Goal: Information Seeking & Learning: Learn about a topic

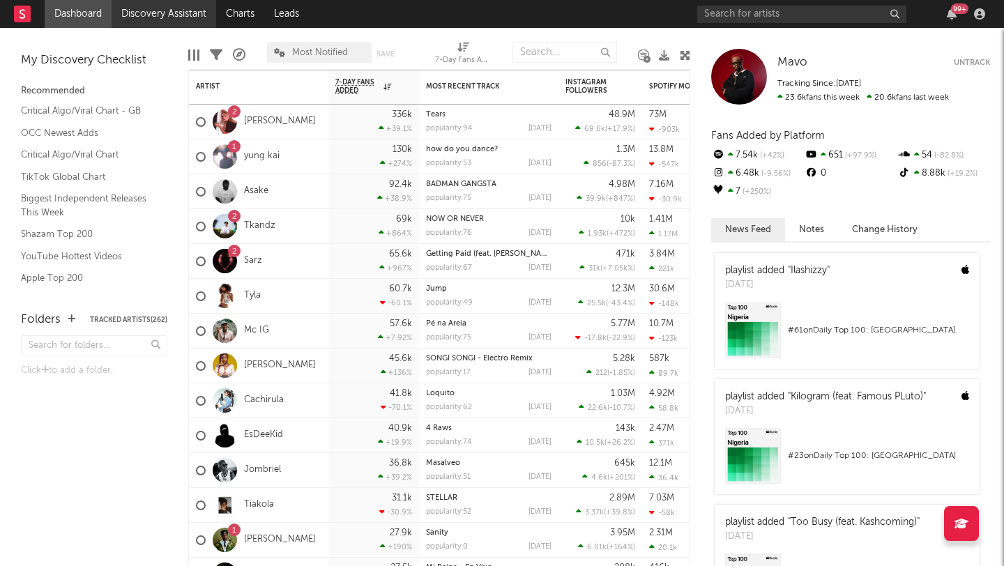
click at [144, 17] on link "Discovery Assistant" at bounding box center [164, 14] width 105 height 28
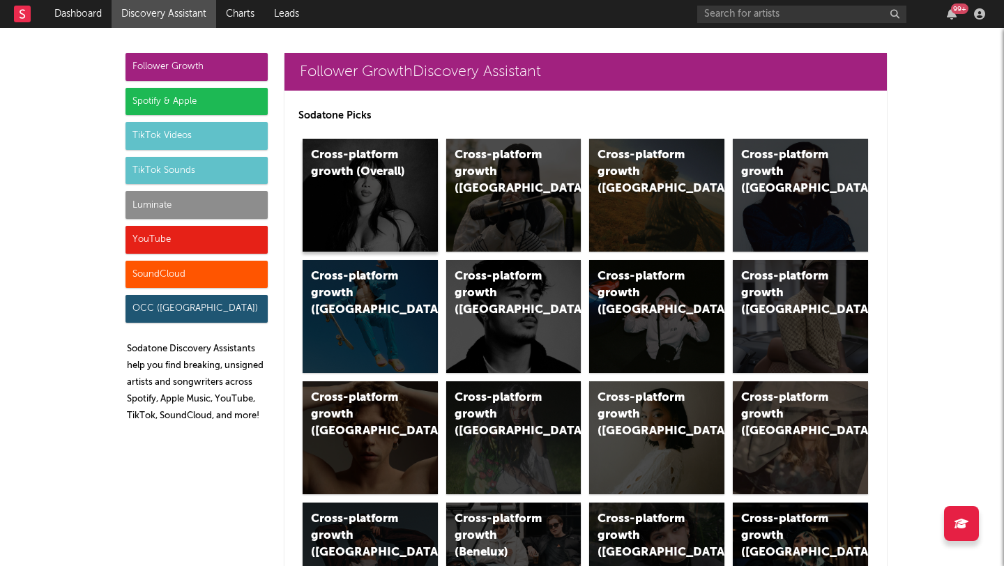
click at [302, 166] on div "Cross-platform growth (Overall)" at bounding box center [369, 195] width 135 height 113
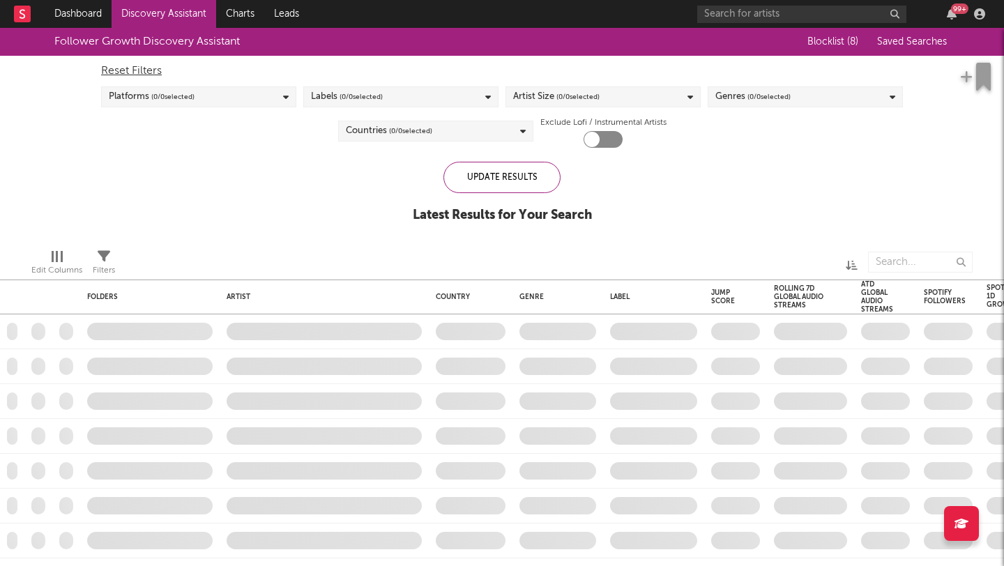
checkbox input "true"
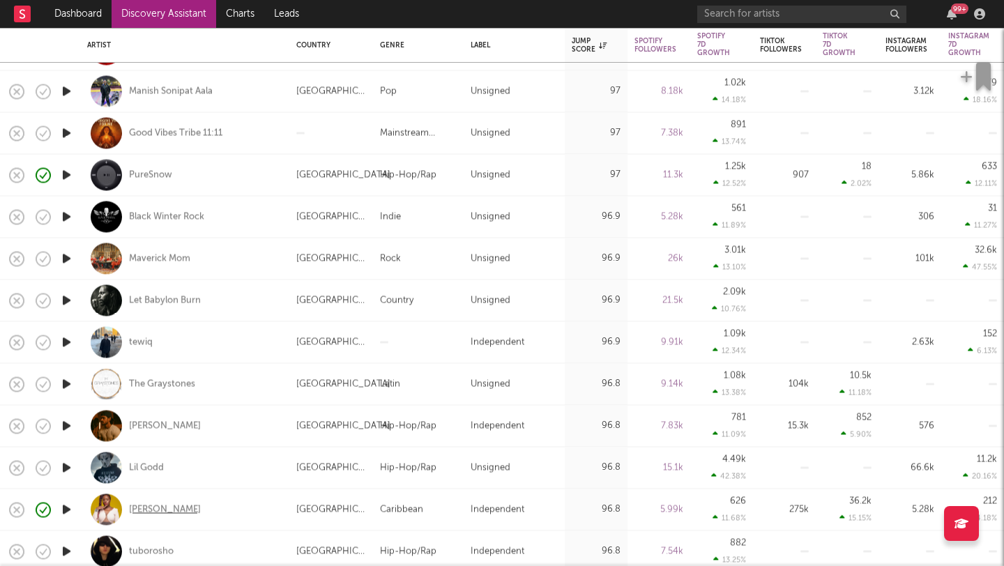
click at [176, 506] on div "[PERSON_NAME]" at bounding box center [165, 509] width 72 height 13
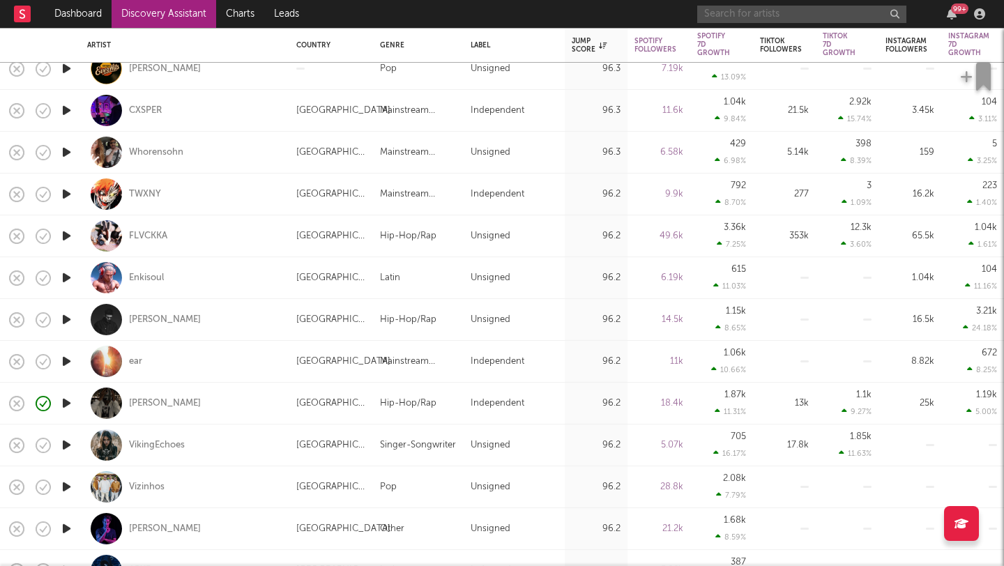
click at [826, 13] on input "text" at bounding box center [801, 14] width 209 height 17
click at [739, 17] on input "amiifly" at bounding box center [801, 14] width 209 height 17
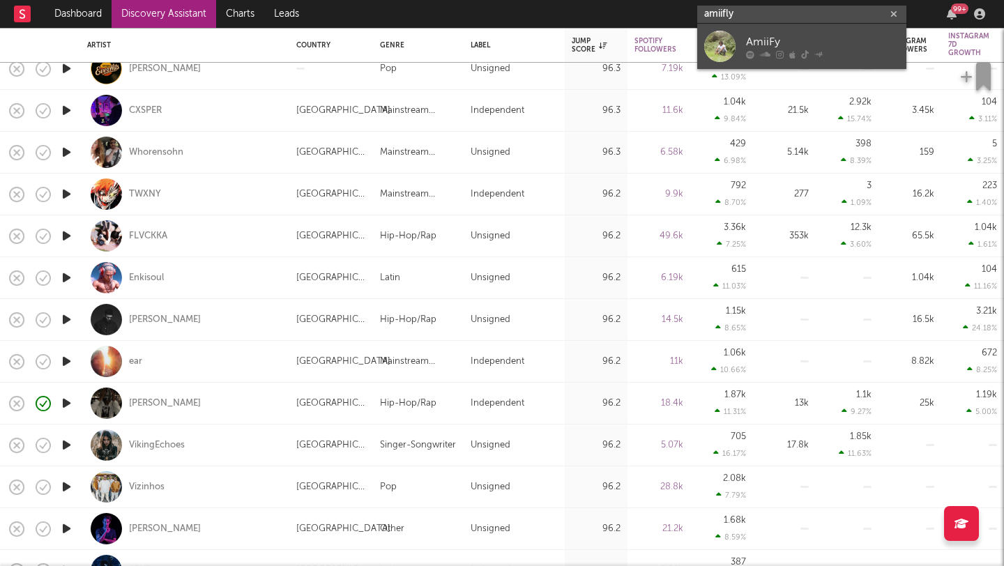
type input "amiifly"
click at [743, 41] on link "AmiiFy" at bounding box center [801, 46] width 209 height 45
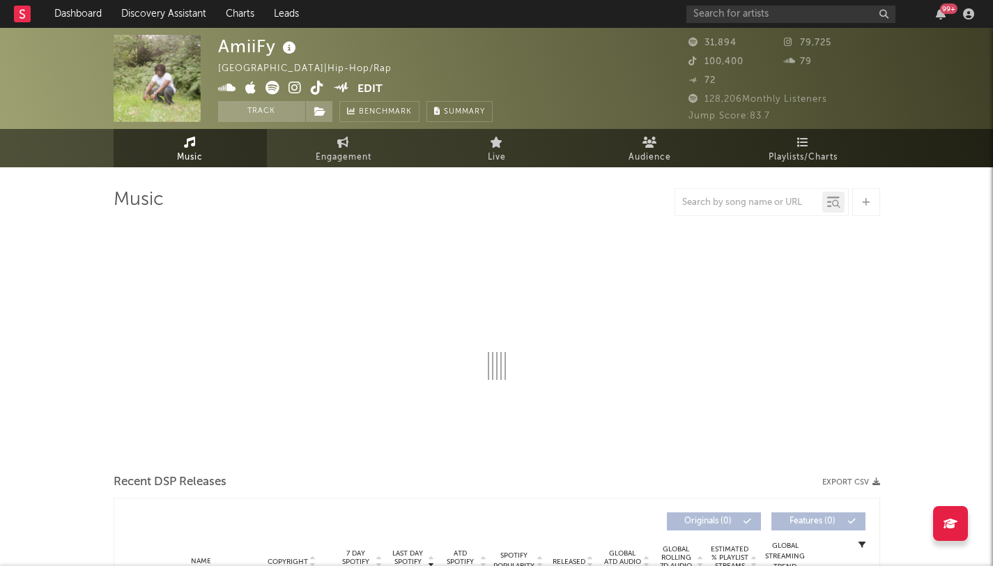
select select "1w"
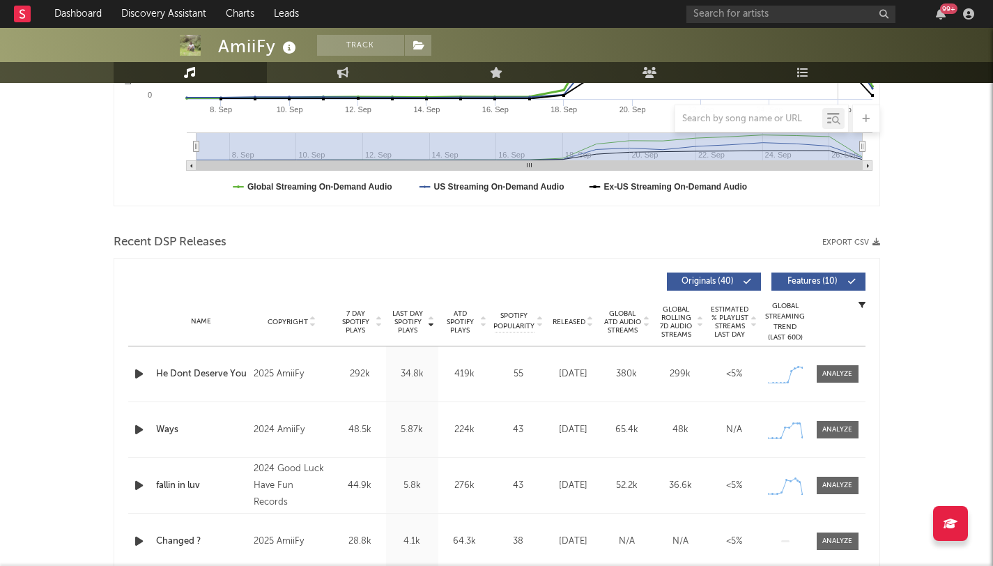
scroll to position [473, 0]
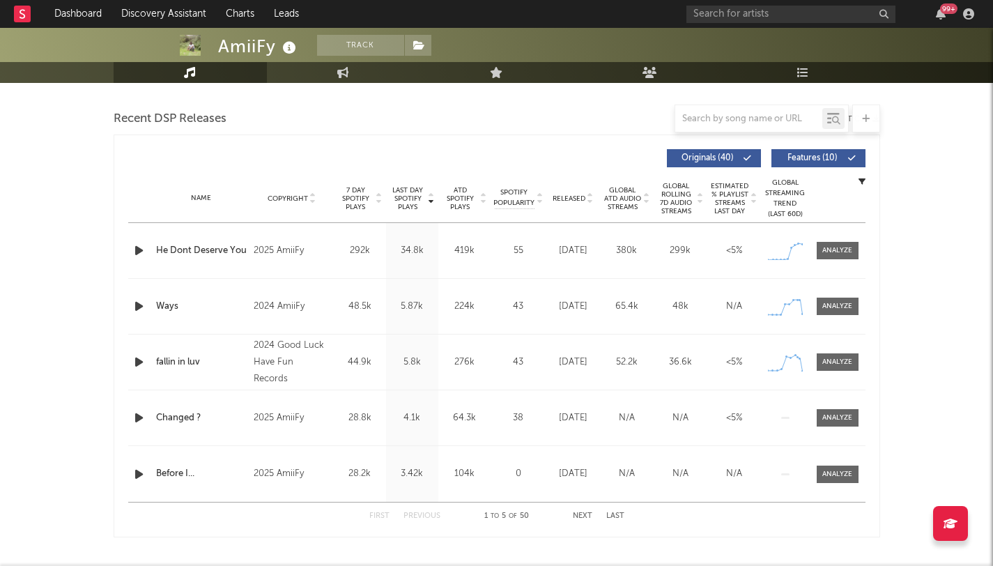
click at [833, 239] on div "Name He Dont Deserve You Copyright 2025 AmiiFy Label Independent Album Names He…" at bounding box center [496, 250] width 737 height 55
drag, startPoint x: 812, startPoint y: 262, endPoint x: 824, endPoint y: 254, distance: 14.1
click at [812, 262] on div "Name He Dont Deserve You Copyright 2025 AmiiFy Label Independent Album Names He…" at bounding box center [496, 250] width 737 height 55
click at [826, 253] on div at bounding box center [837, 250] width 30 height 10
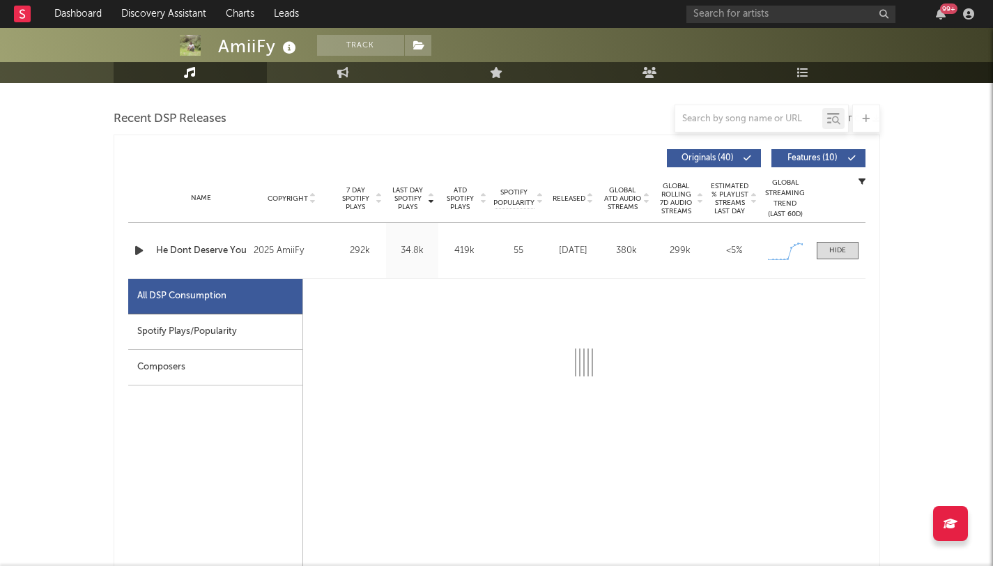
select select "1w"
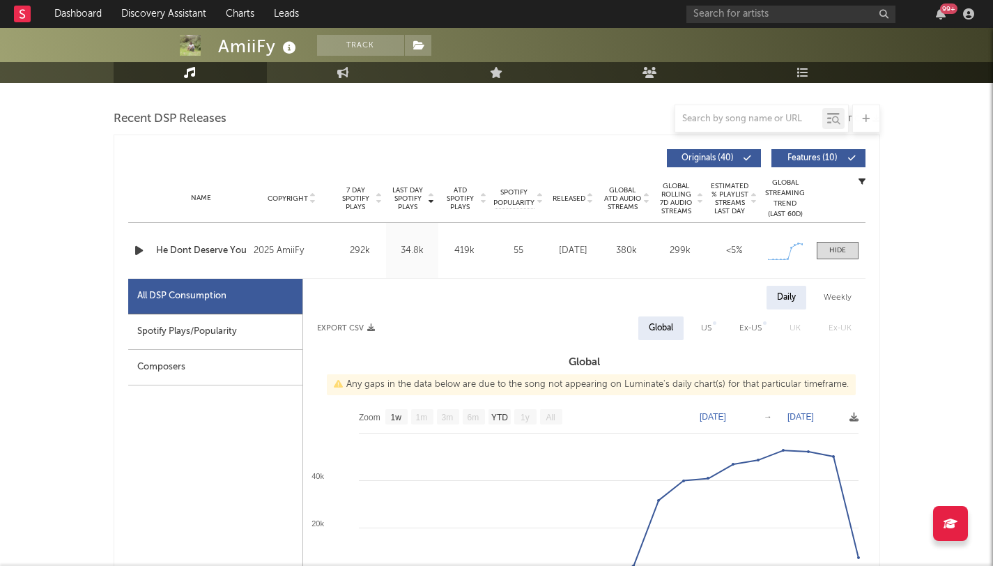
click at [266, 322] on div "Spotify Plays/Popularity" at bounding box center [215, 332] width 174 height 36
select select "1w"
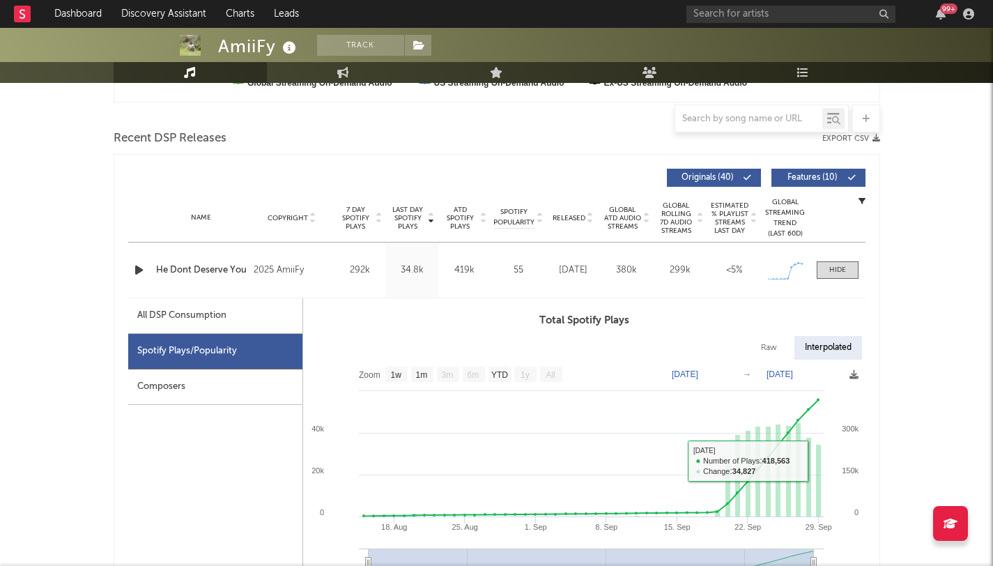
scroll to position [403, 0]
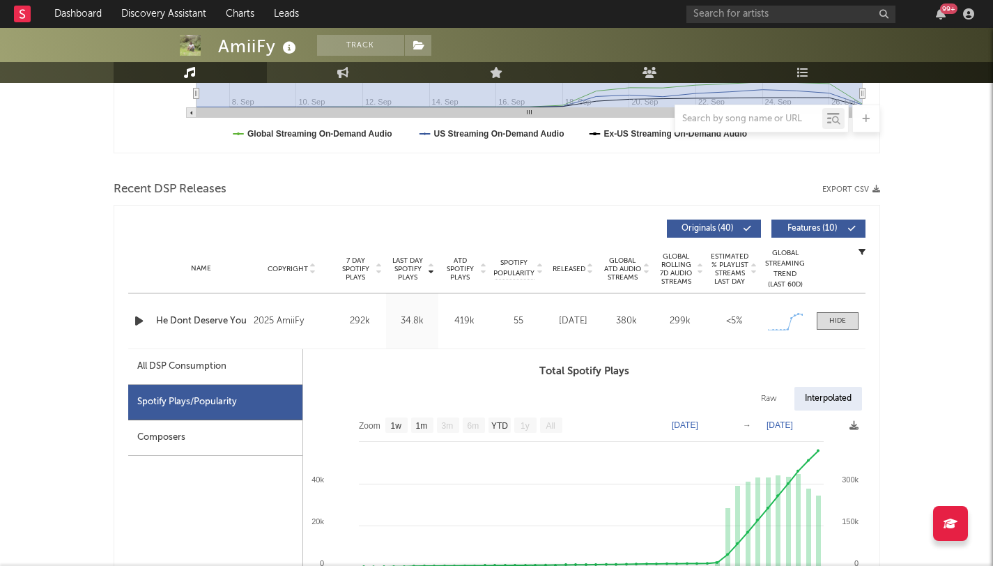
click at [150, 370] on div "All DSP Consumption" at bounding box center [181, 366] width 89 height 17
select select "1w"
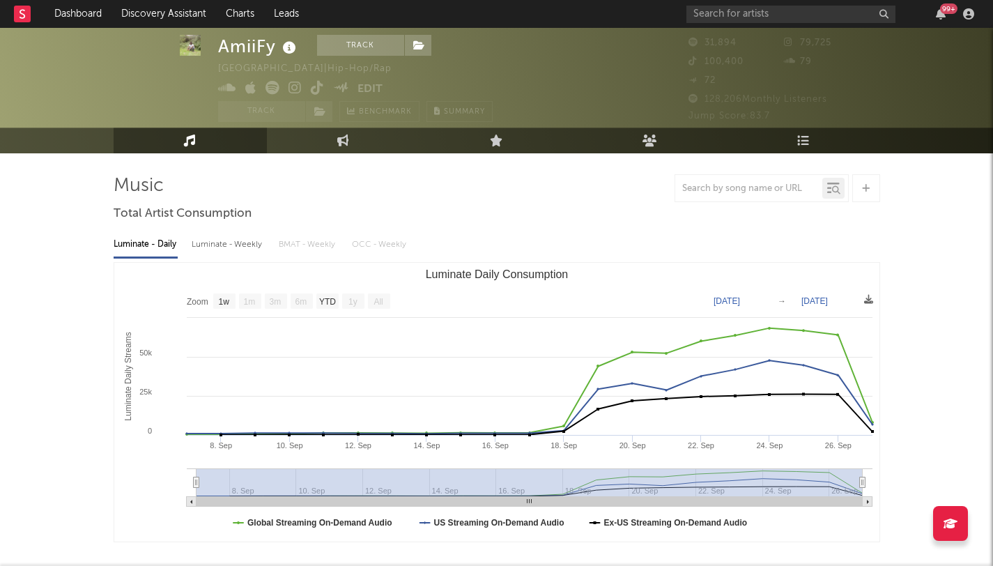
scroll to position [0, 0]
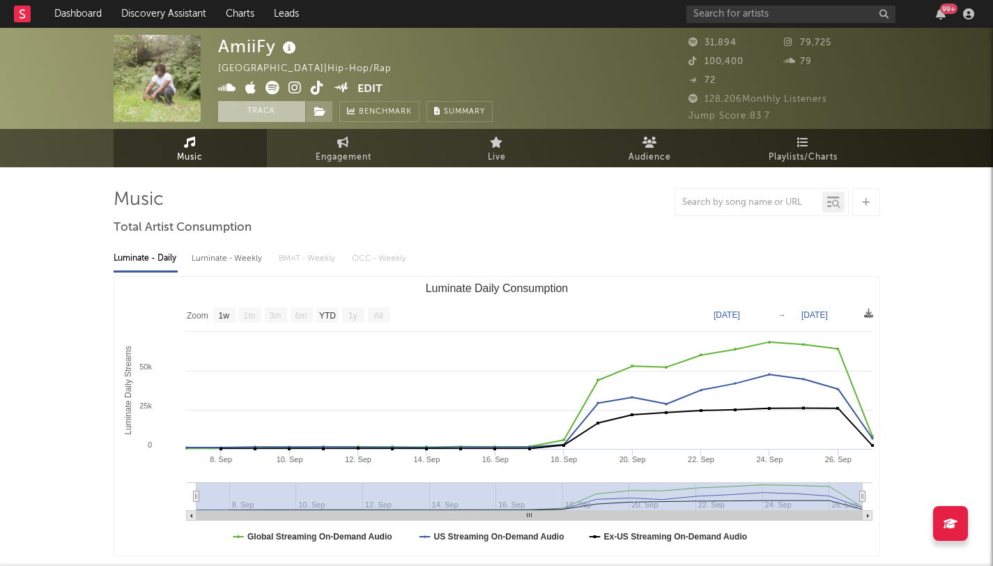
click at [268, 118] on button "Track" at bounding box center [261, 111] width 87 height 21
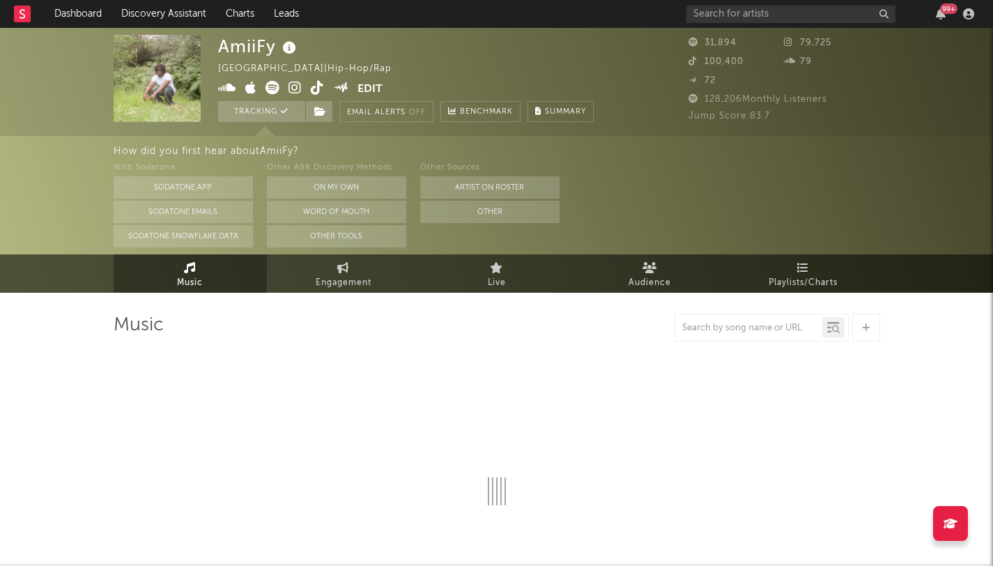
select select "1w"
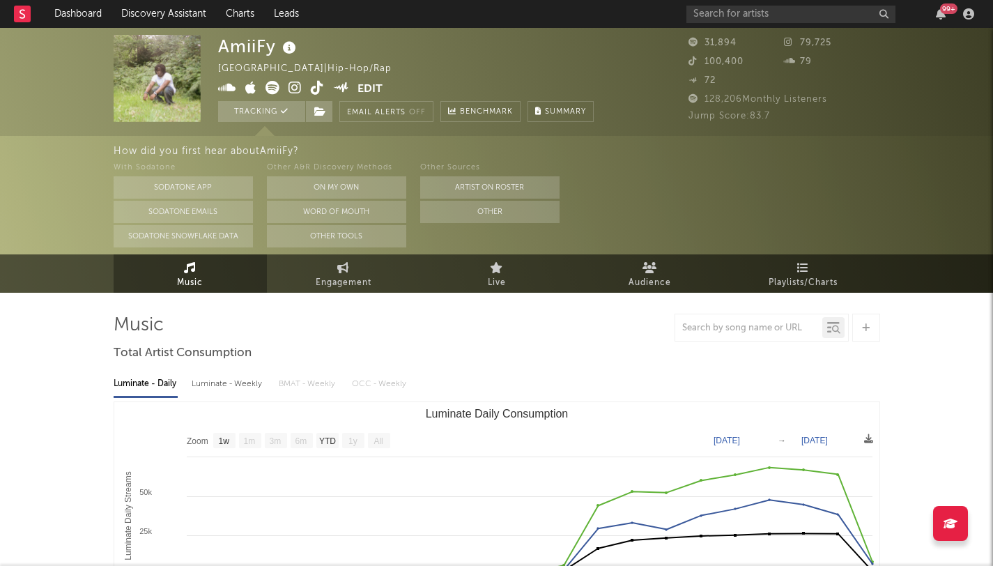
click at [311, 82] on icon at bounding box center [317, 88] width 13 height 14
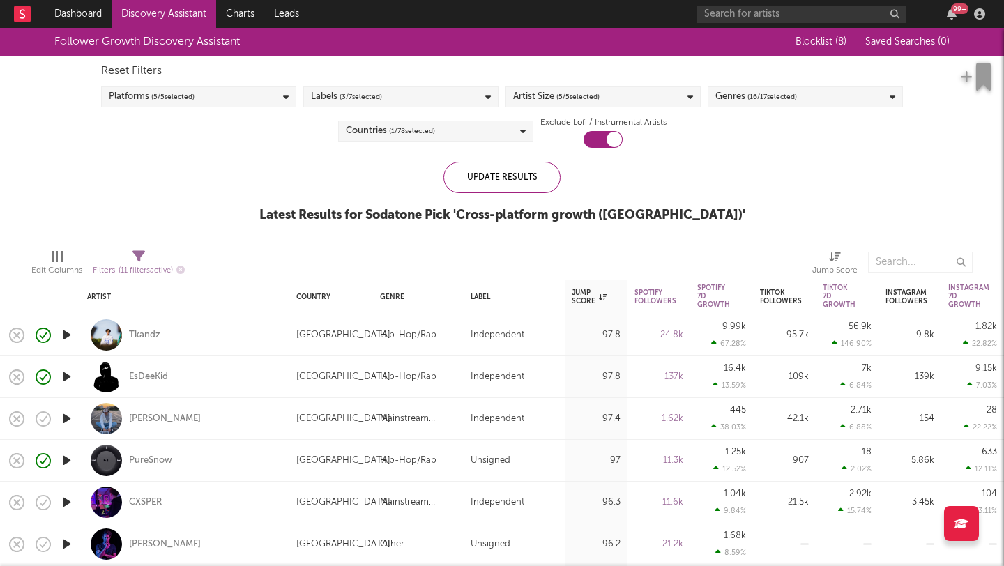
click at [216, 346] on div "Tkandz" at bounding box center [184, 334] width 195 height 41
select select "1w"
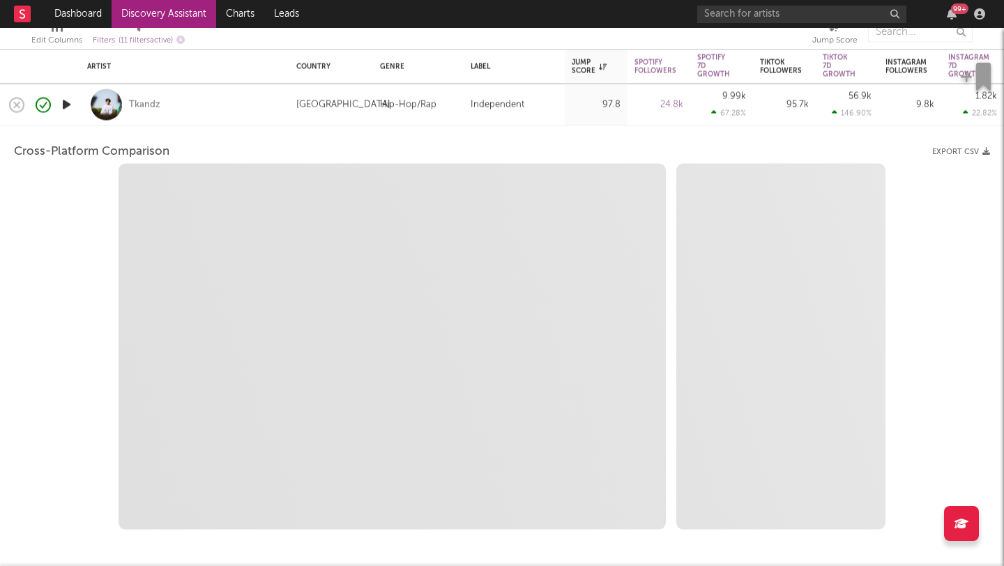
select select "6m"
select select "1m"
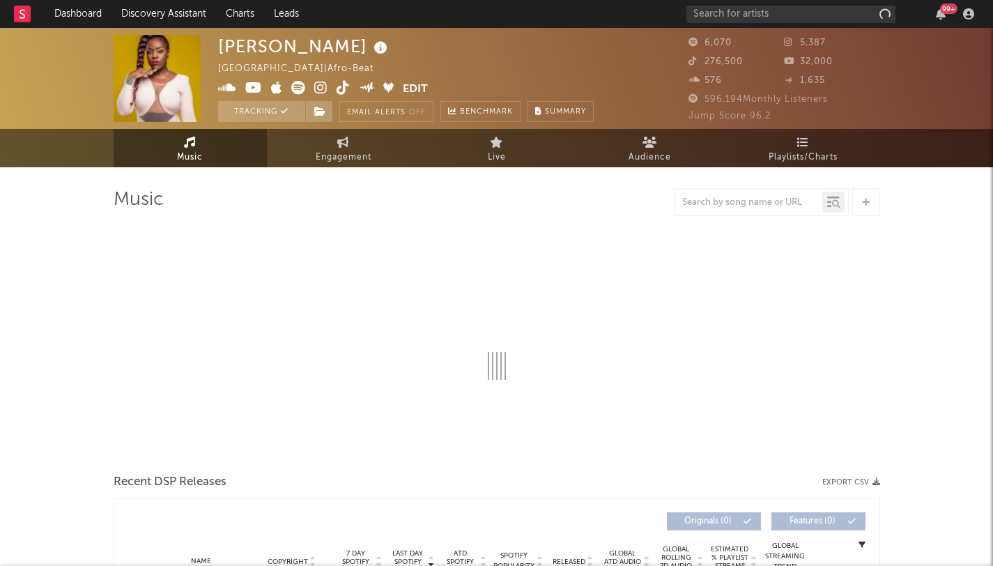
select select "1w"
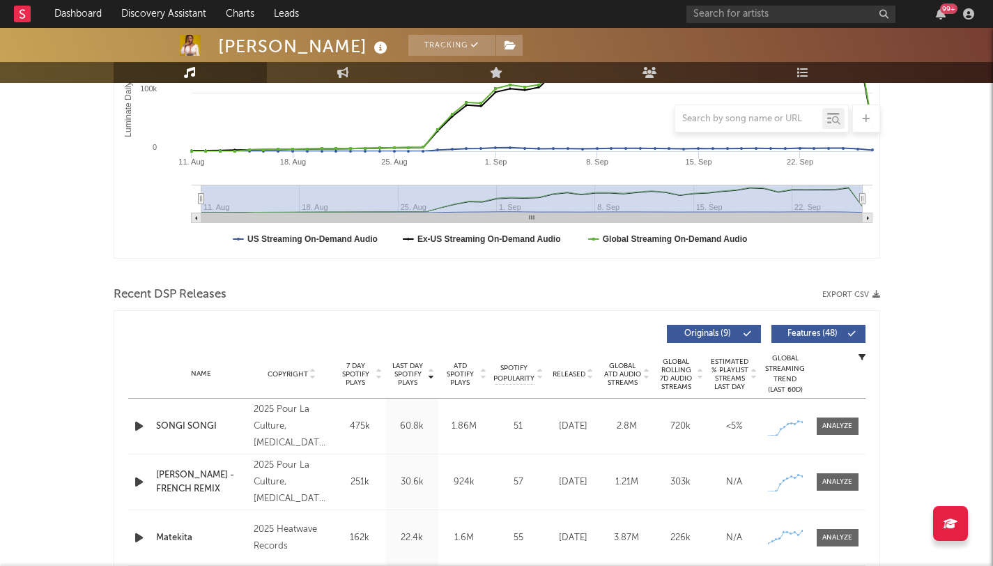
scroll to position [531, 0]
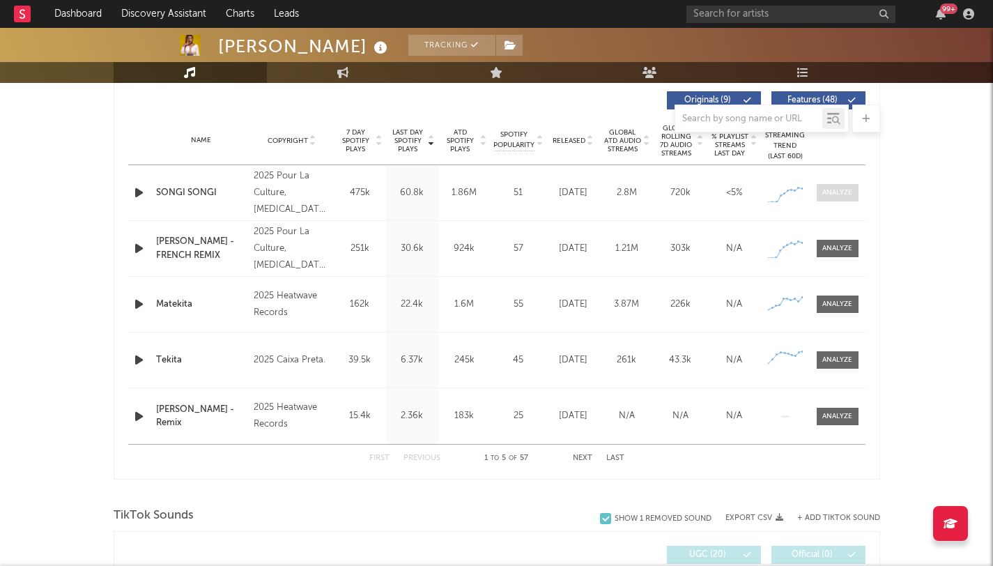
click at [833, 193] on div at bounding box center [837, 192] width 30 height 10
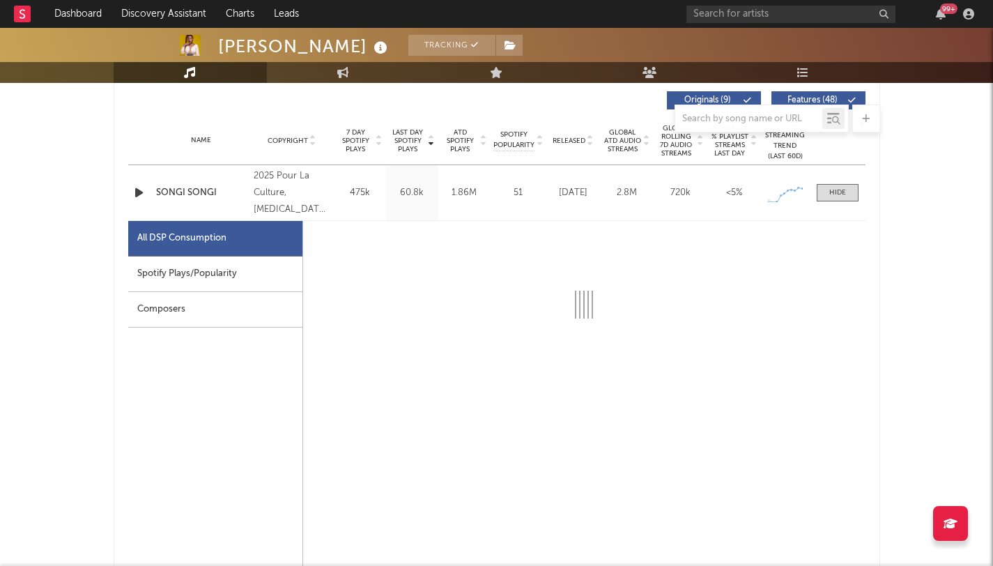
click at [230, 277] on div "Spotify Plays/Popularity" at bounding box center [215, 274] width 174 height 36
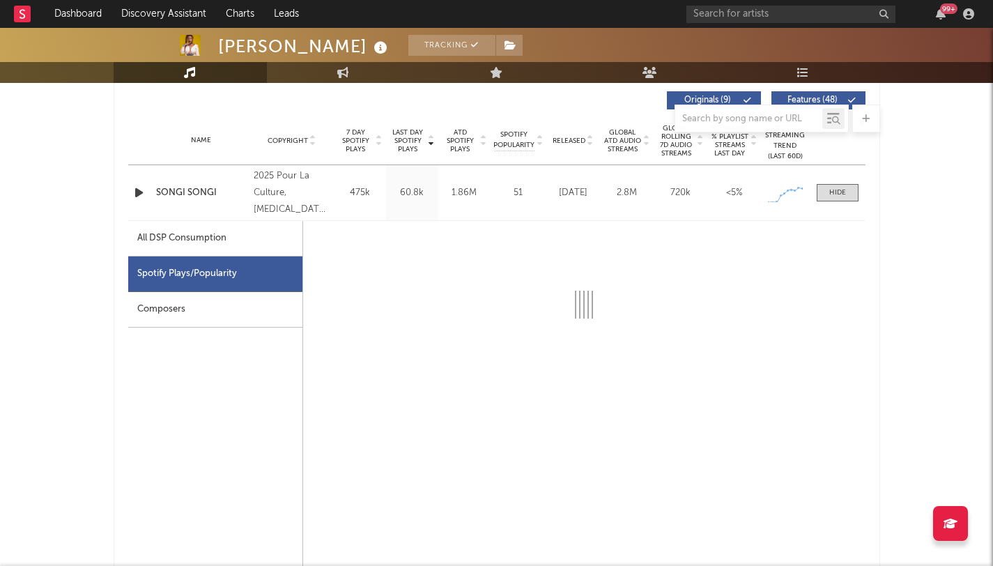
select select "1w"
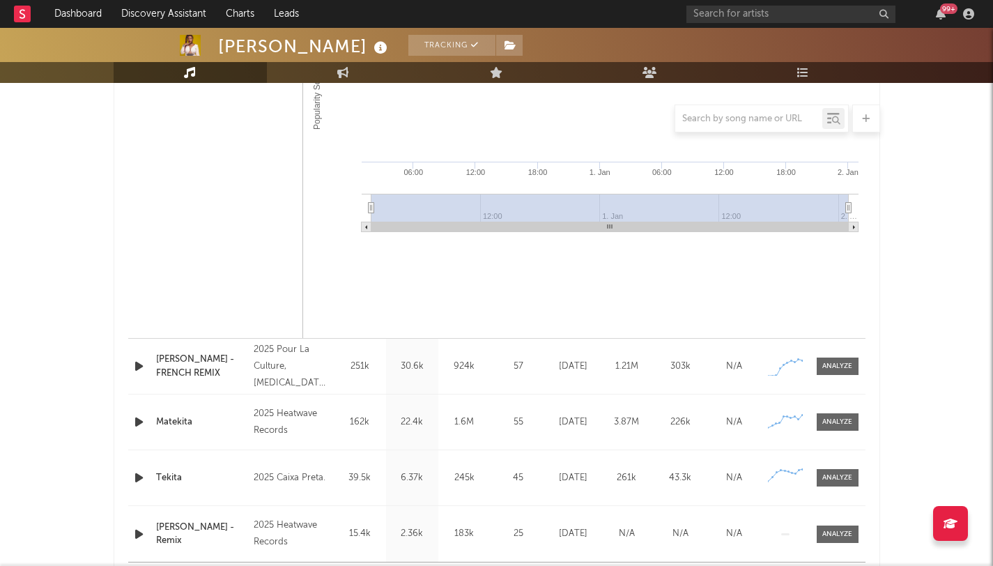
scroll to position [1149, 0]
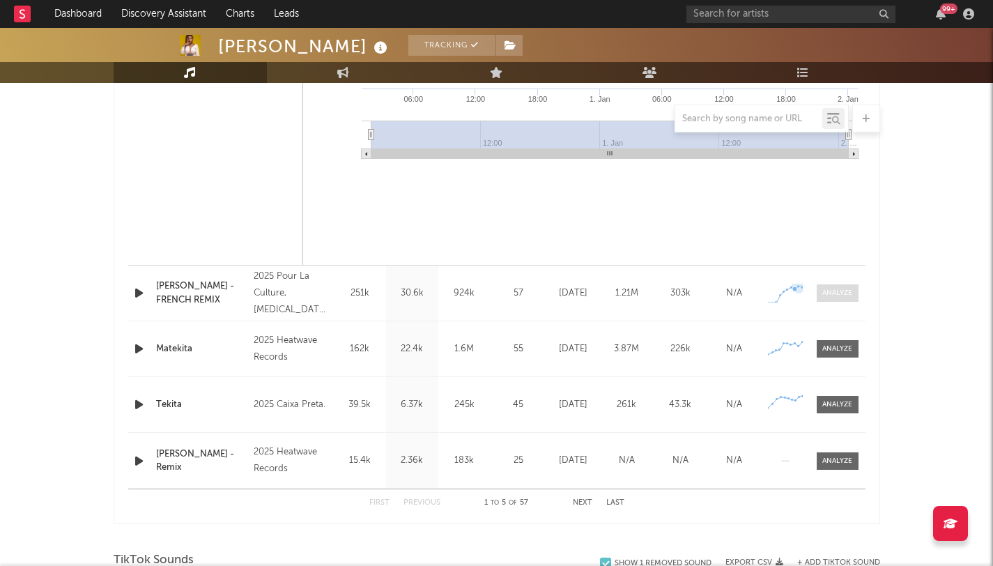
click at [829, 294] on div at bounding box center [837, 293] width 30 height 10
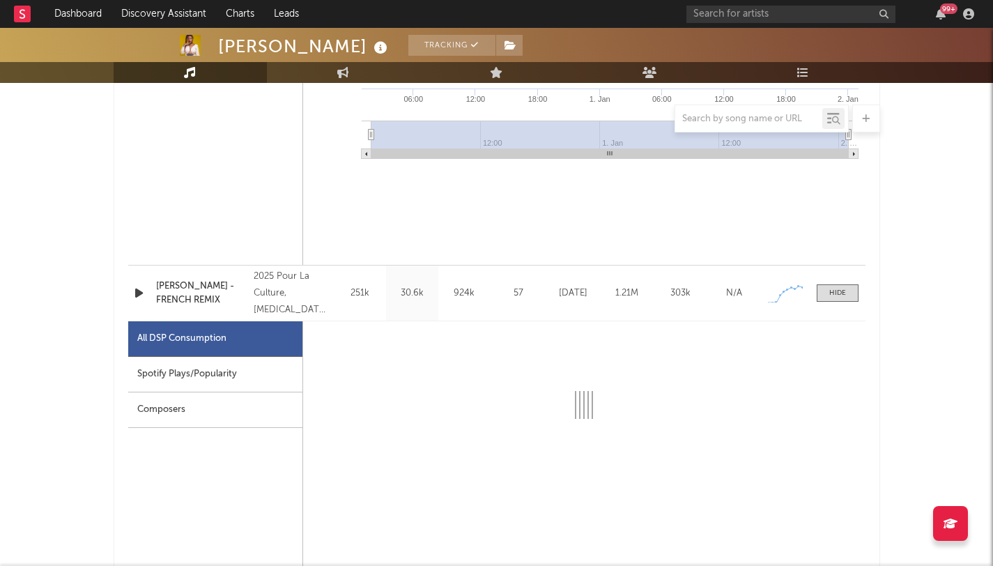
select select "1w"
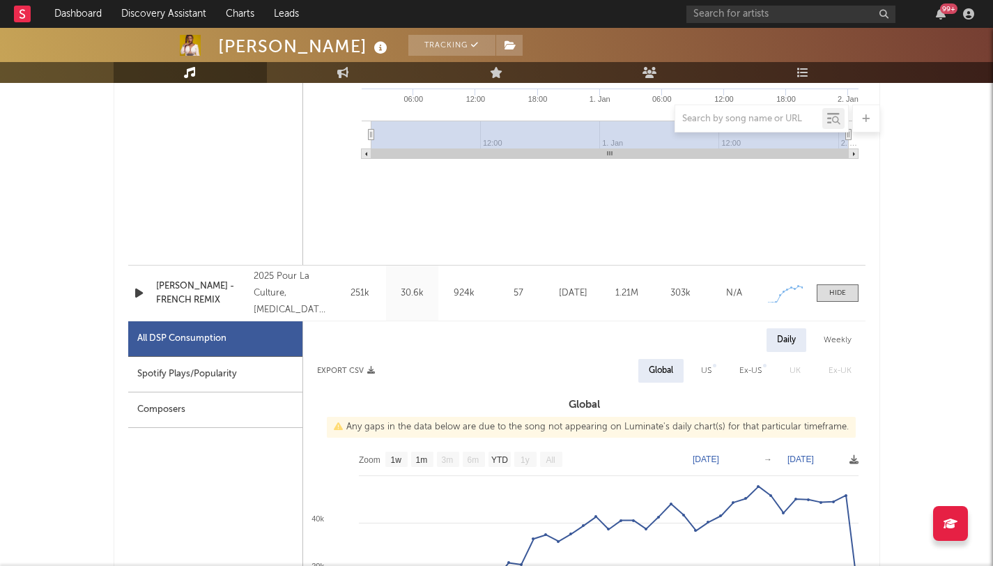
click at [184, 365] on div "Spotify Plays/Popularity" at bounding box center [215, 375] width 174 height 36
select select "1w"
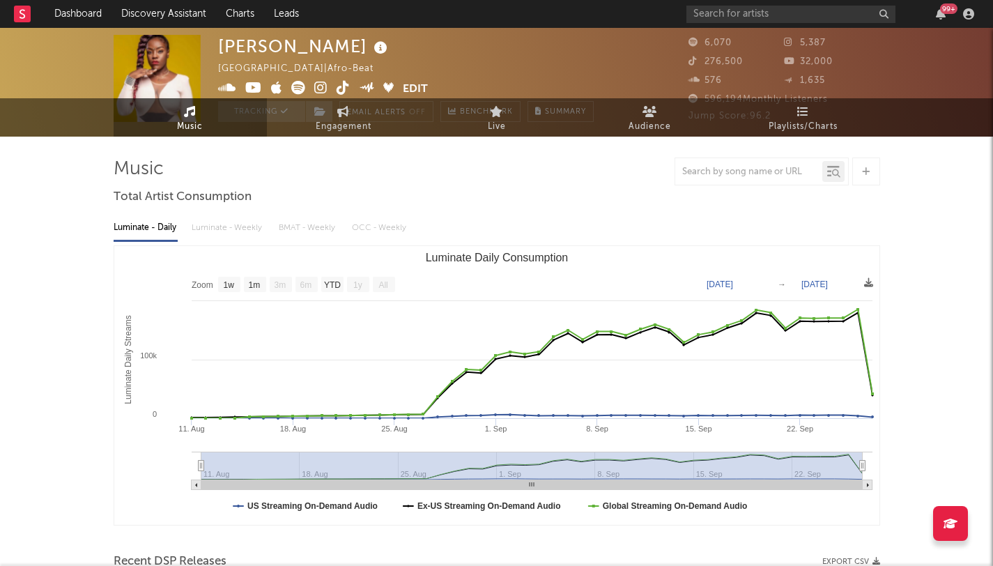
scroll to position [0, 0]
